Goal: Find specific page/section: Find specific page/section

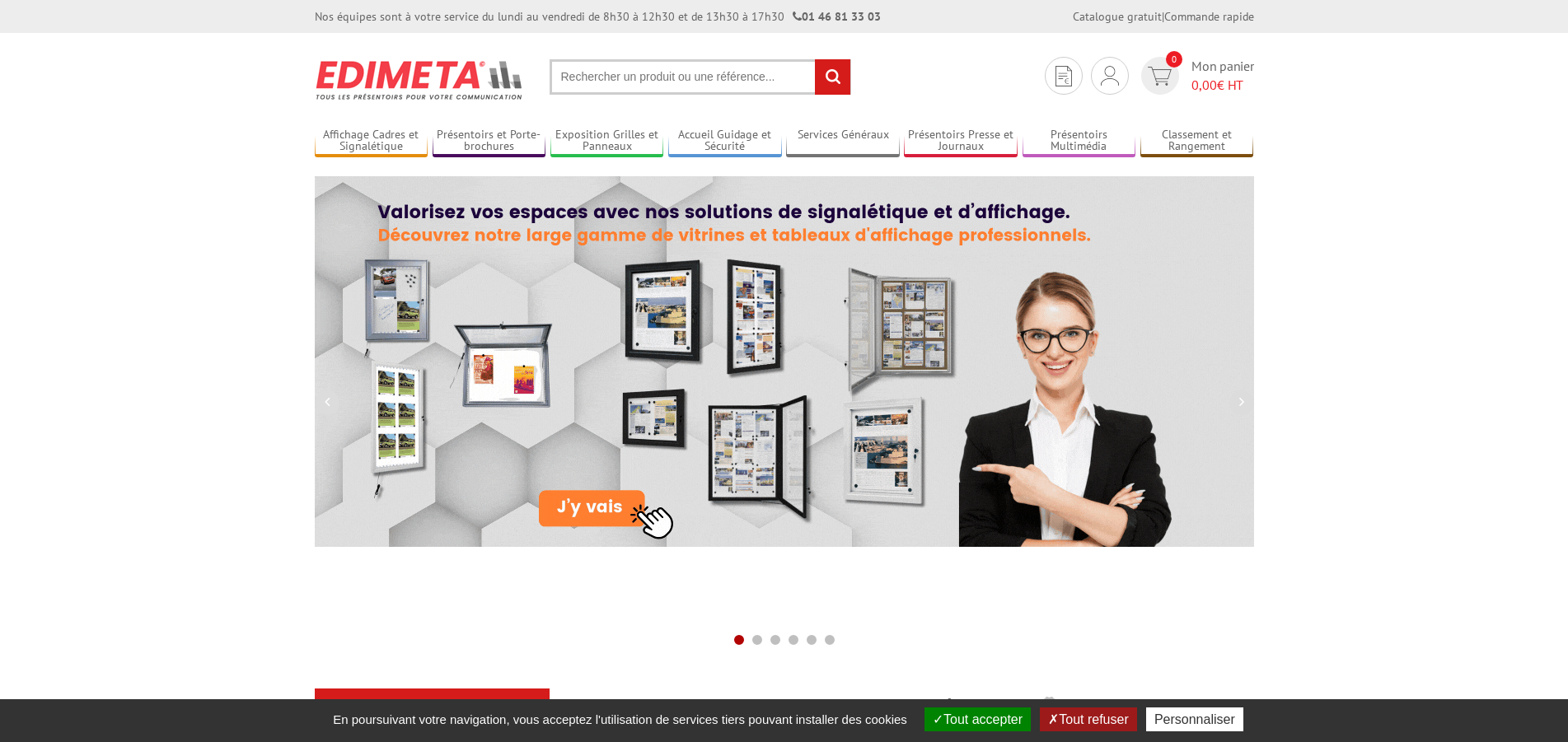
click at [560, 79] on input "text" at bounding box center [700, 77] width 302 height 35
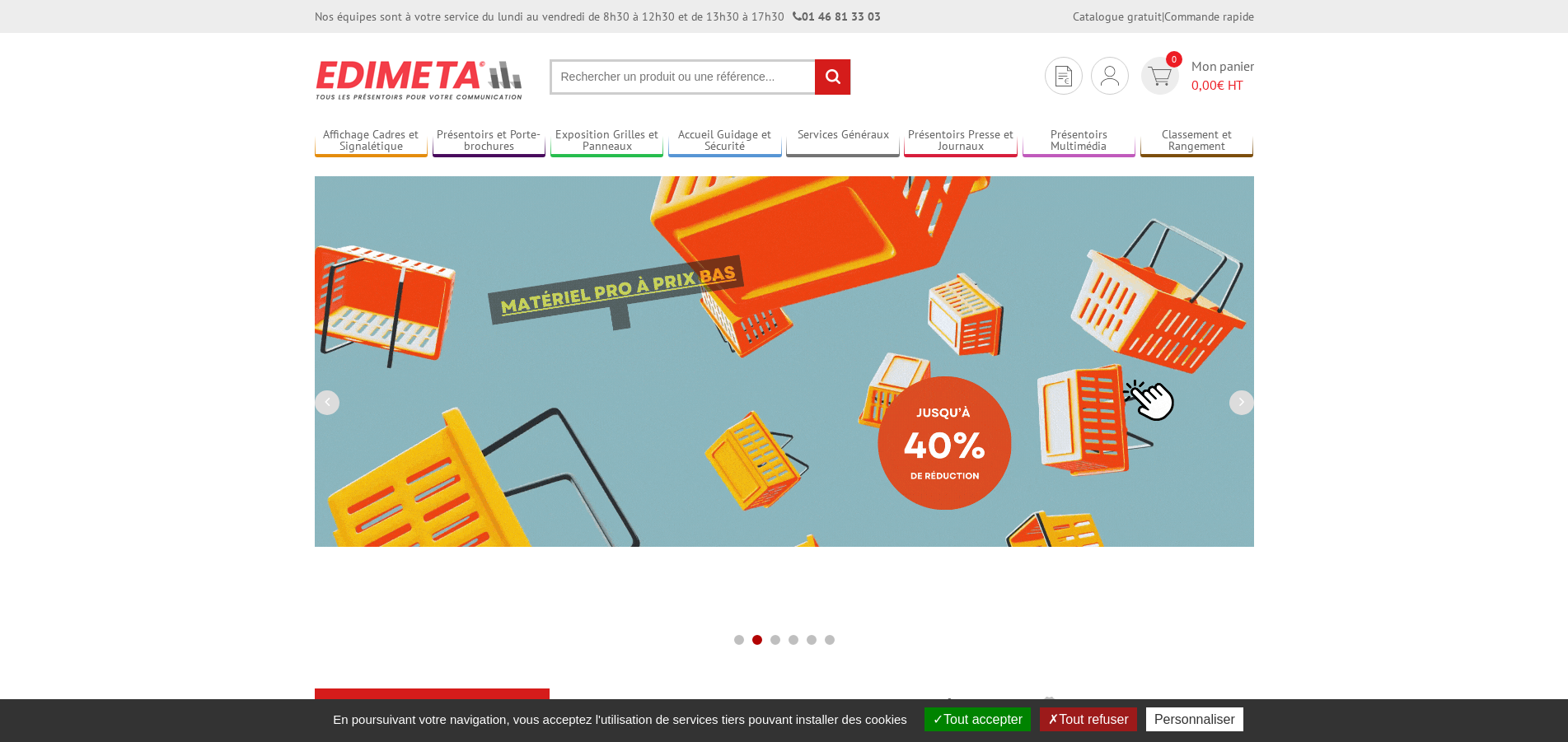
paste input "214030"
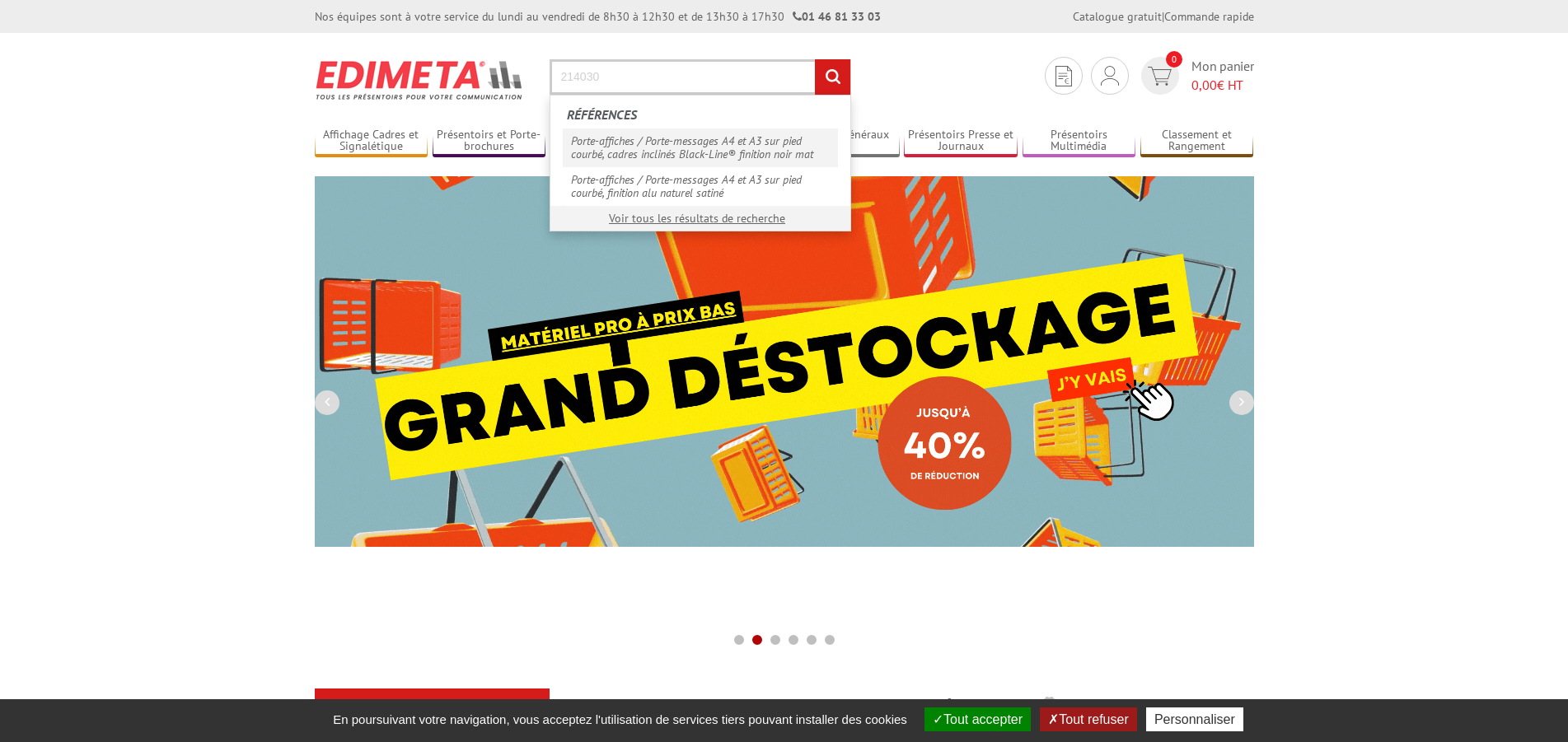
type input "214030"
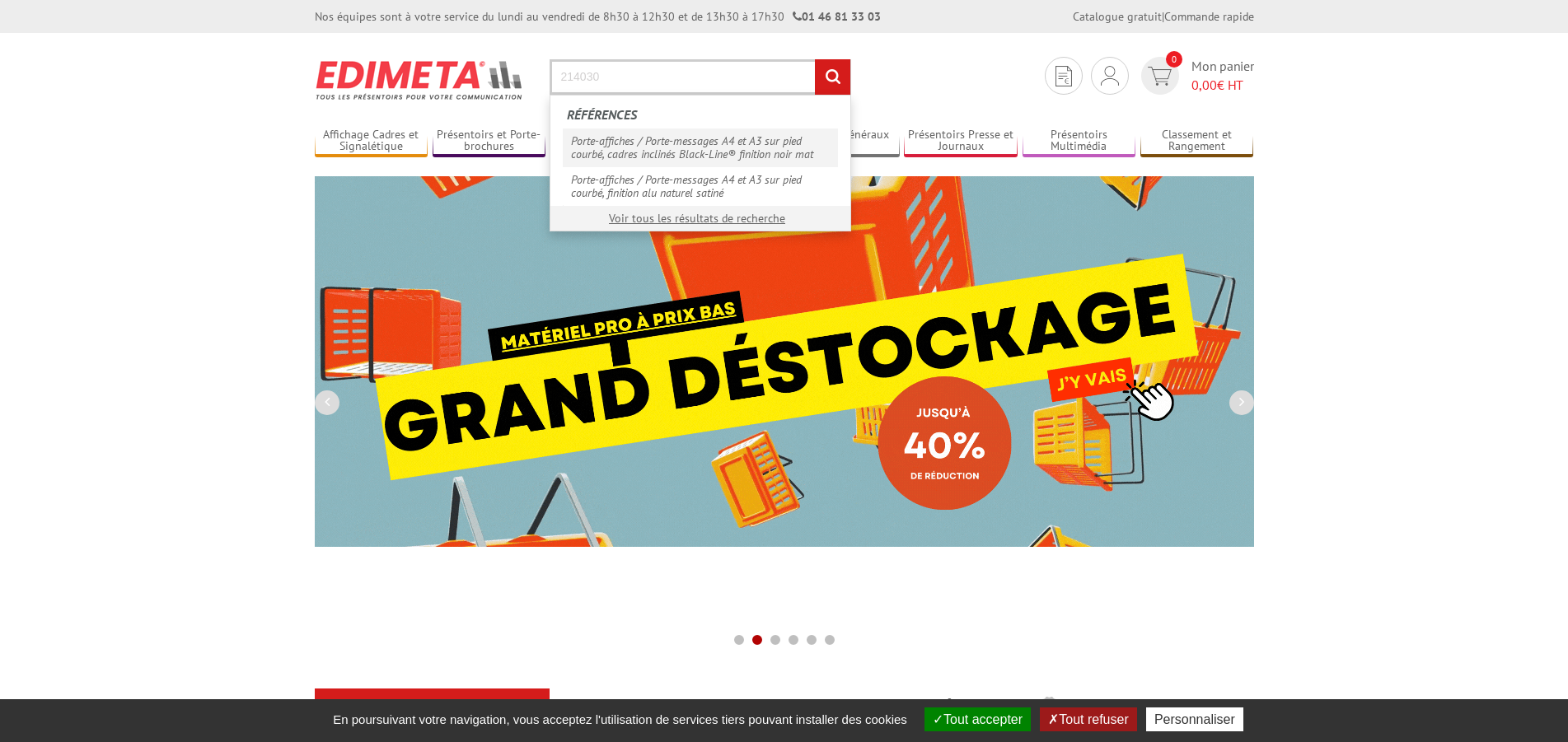
click at [676, 150] on link "Porte-affiches / Porte-messages A4 et A3 sur pied courbé, cadres inclinés Black…" at bounding box center [700, 147] width 275 height 38
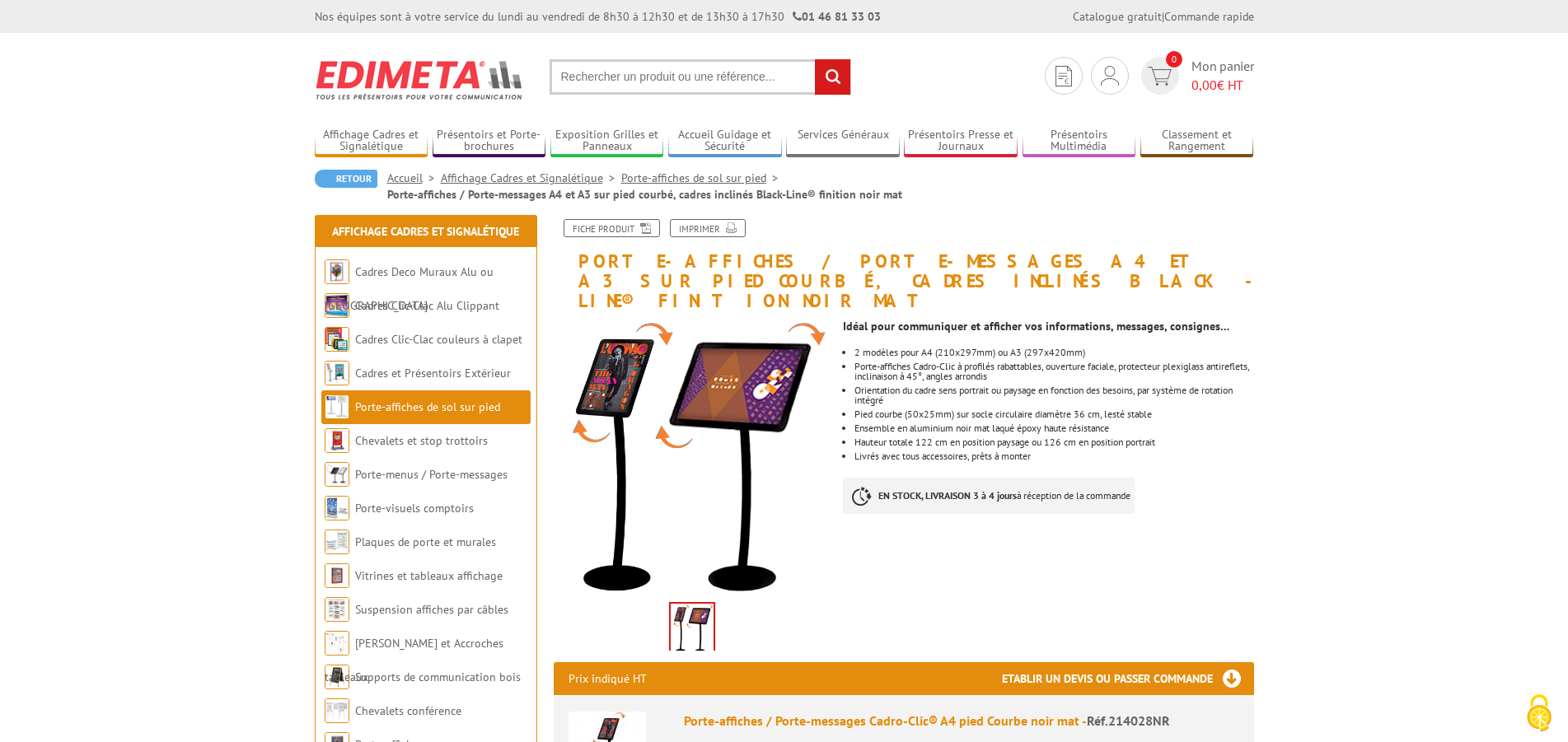
click at [577, 75] on input "text" at bounding box center [700, 77] width 302 height 35
paste input "214030"
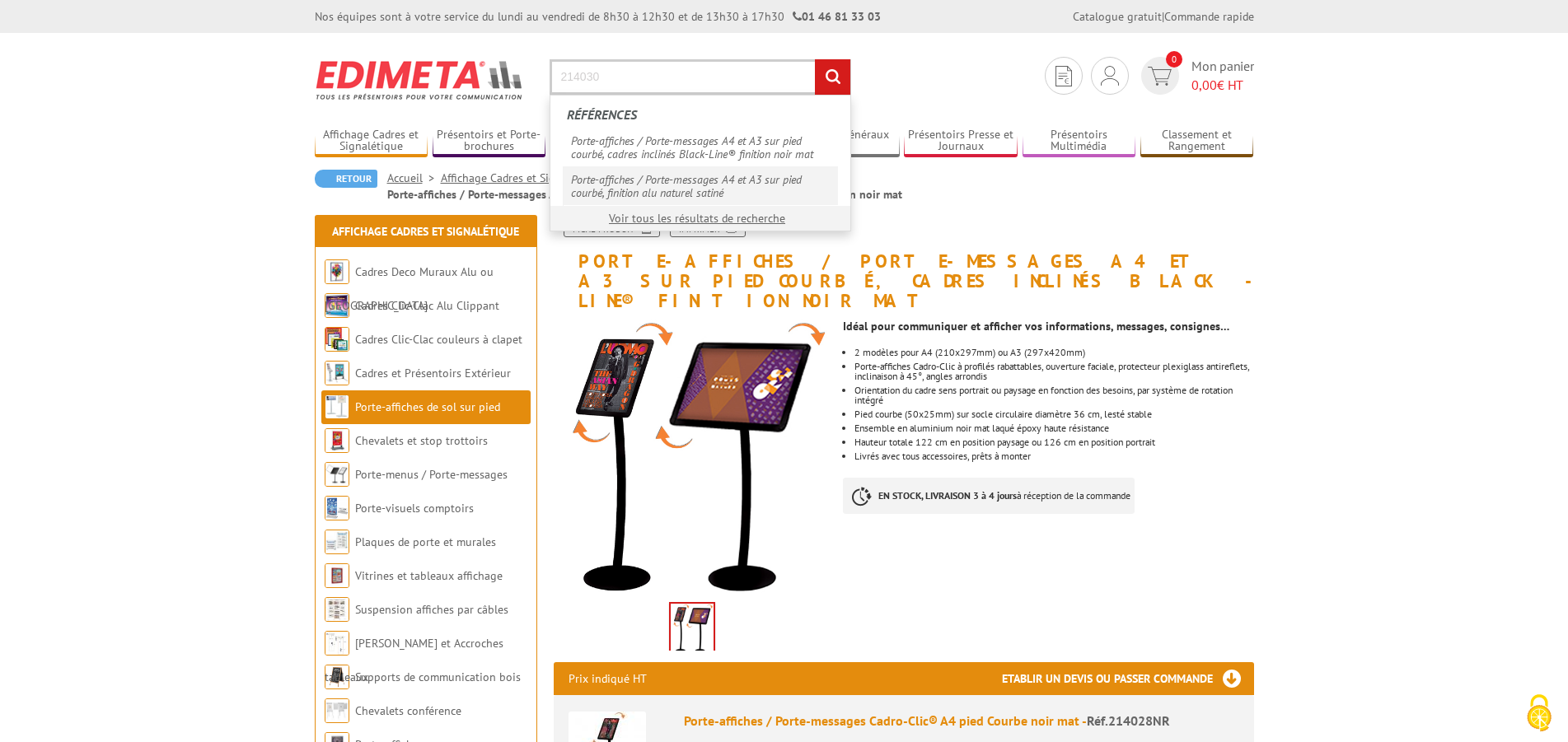
type input "214030"
click at [658, 176] on link "Porte-affiches / Porte-messages A4 et A3 sur pied courbé, finition alu naturel …" at bounding box center [700, 186] width 275 height 38
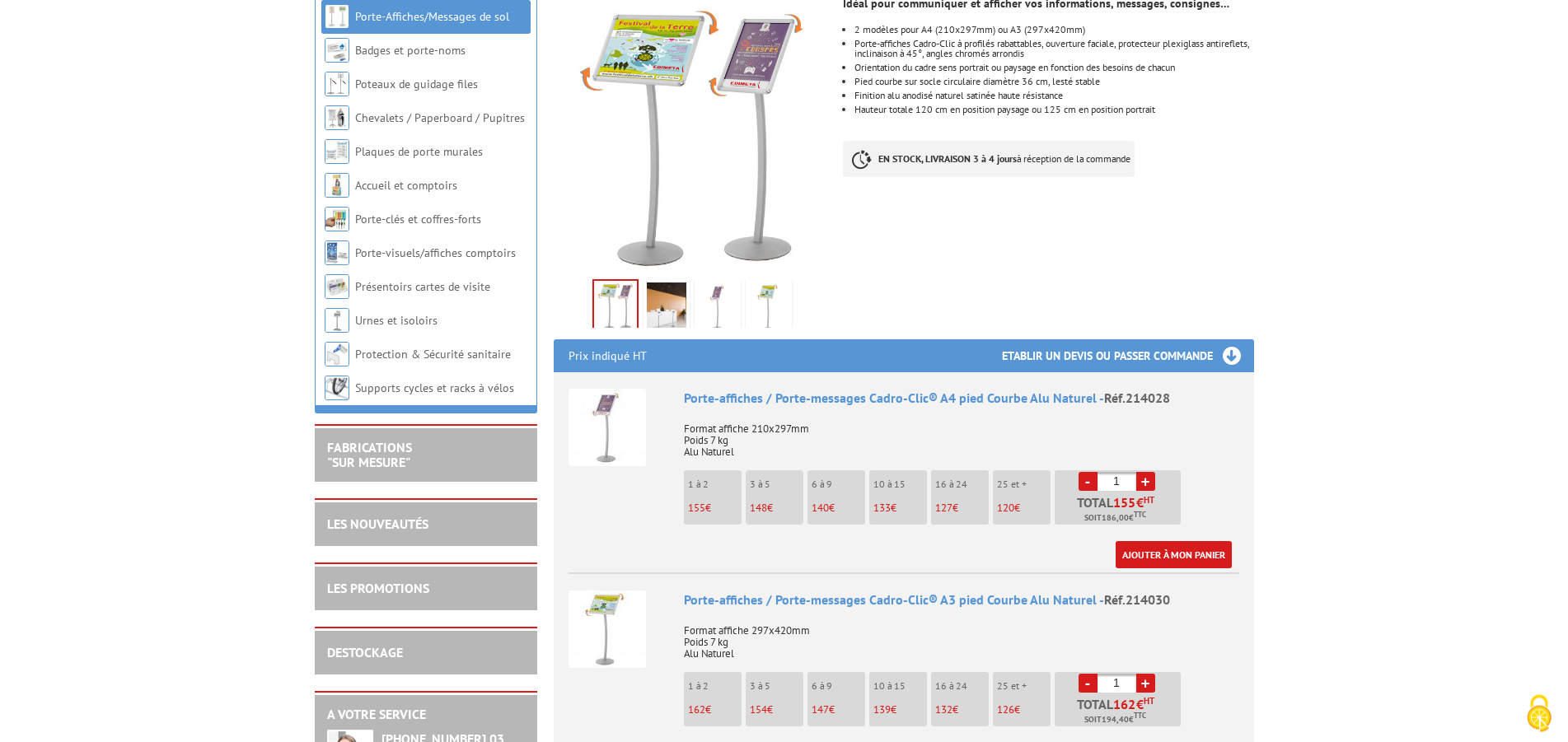
scroll to position [336, 0]
